Goal: Transaction & Acquisition: Purchase product/service

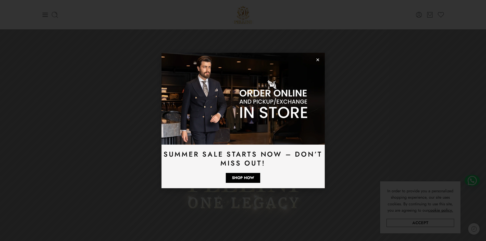
click at [313, 59] on img at bounding box center [242, 99] width 163 height 92
click at [315, 59] on img at bounding box center [242, 99] width 163 height 92
click at [317, 59] on icon "Close" at bounding box center [318, 60] width 4 height 4
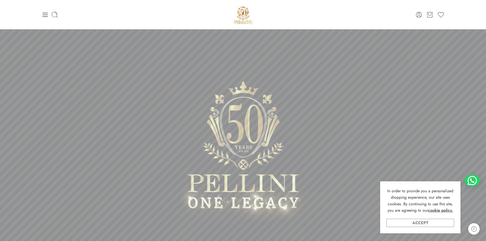
click at [418, 222] on link "Accept" at bounding box center [420, 223] width 68 height 8
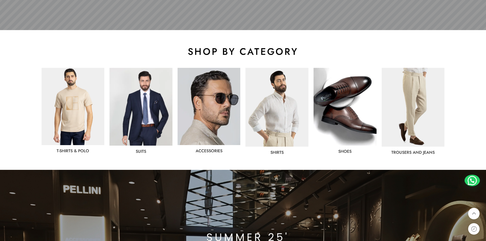
scroll to position [229, 0]
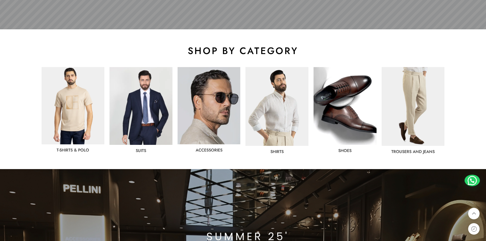
click at [147, 109] on img at bounding box center [140, 106] width 63 height 78
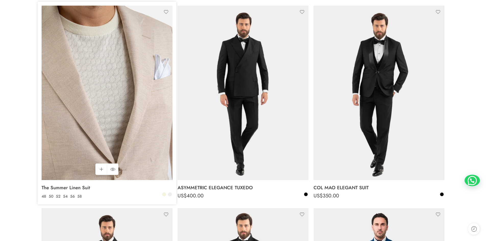
scroll to position [102, 0]
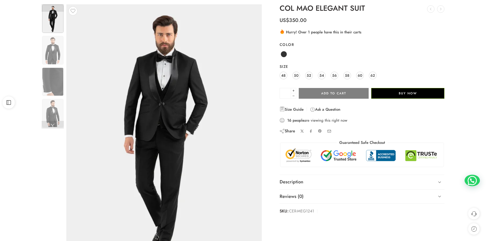
scroll to position [51, 0]
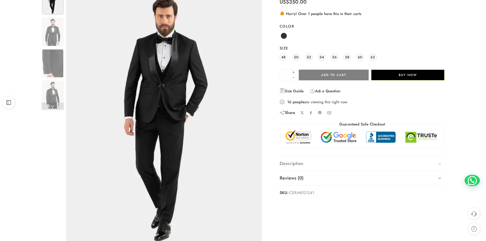
click at [294, 166] on link "Description" at bounding box center [361, 164] width 165 height 14
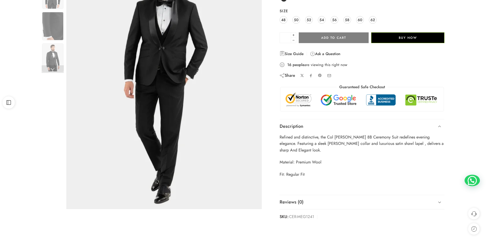
scroll to position [102, 0]
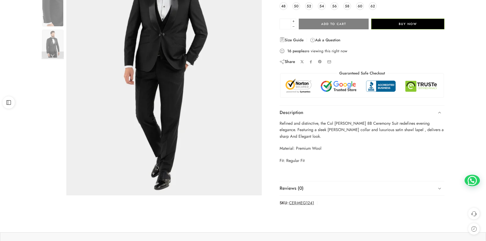
click at [305, 199] on span "CER-MEG1241" at bounding box center [301, 202] width 25 height 7
